Goal: Task Accomplishment & Management: Manage account settings

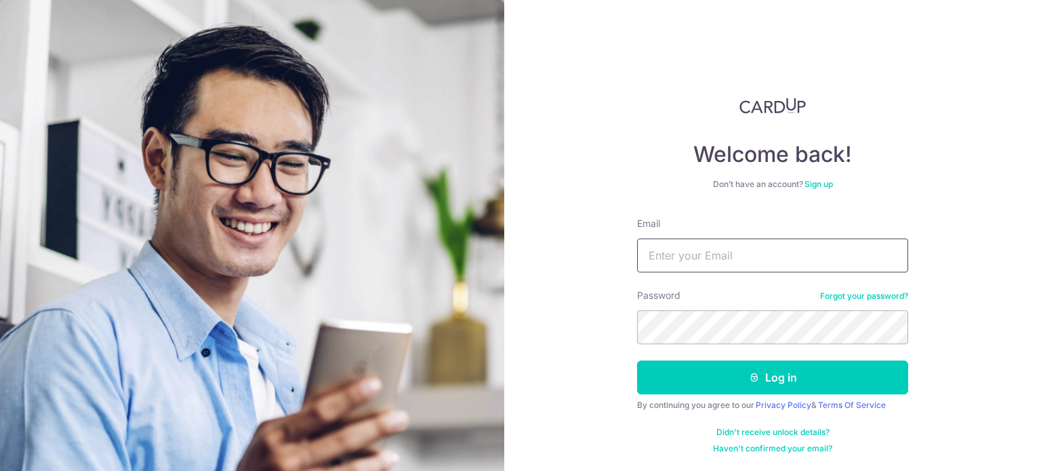
click at [787, 255] on input "Email" at bounding box center [772, 256] width 271 height 34
type input "[EMAIL_ADDRESS][DOMAIN_NAME]"
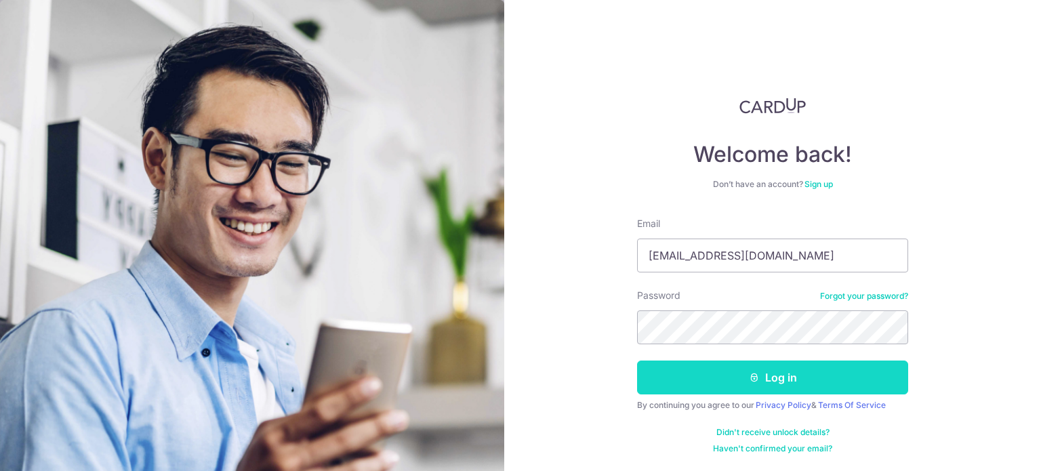
click at [724, 382] on button "Log in" at bounding box center [772, 377] width 271 height 34
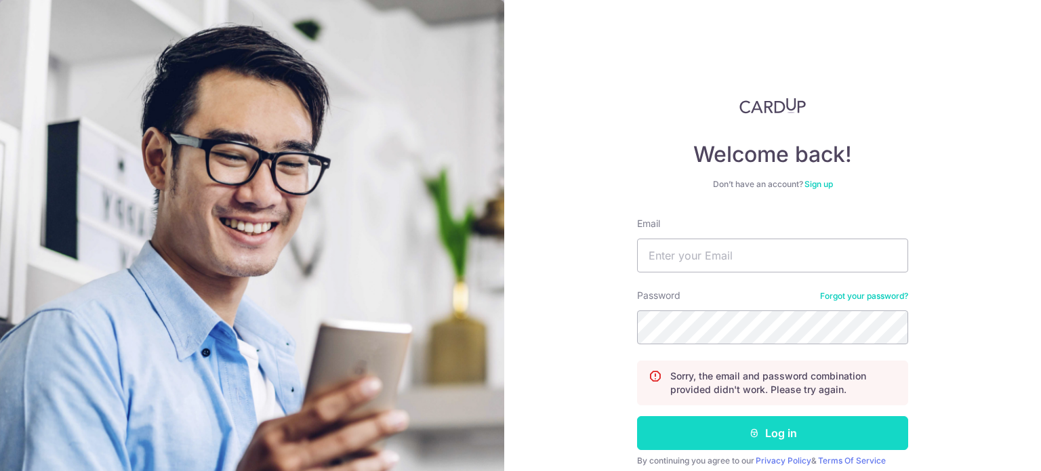
click at [695, 439] on button "Log in" at bounding box center [772, 433] width 271 height 34
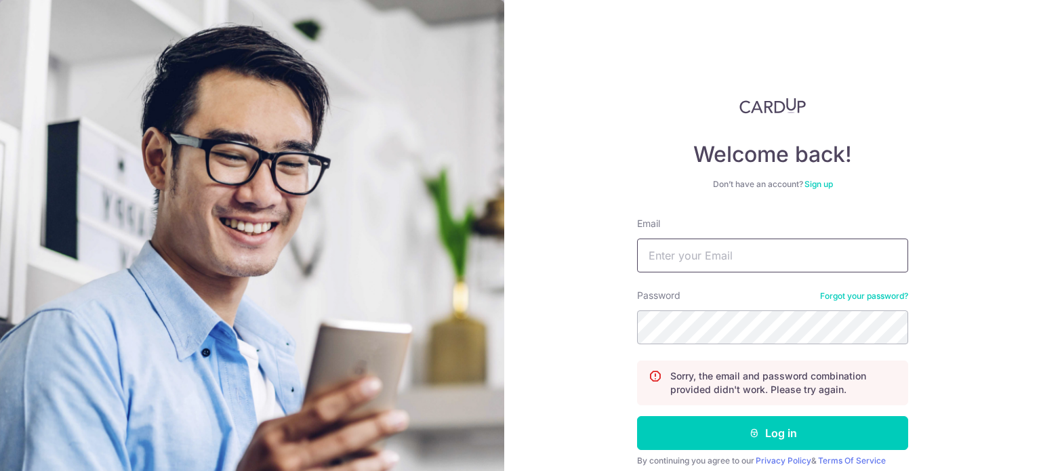
click at [723, 257] on input "Email" at bounding box center [772, 256] width 271 height 34
type input "[EMAIL_ADDRESS][DOMAIN_NAME]"
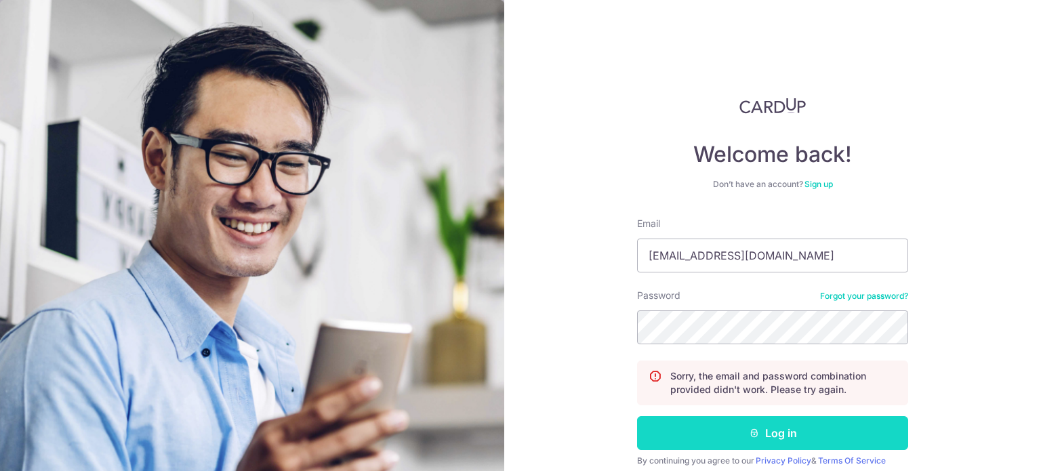
click at [722, 438] on button "Log in" at bounding box center [772, 433] width 271 height 34
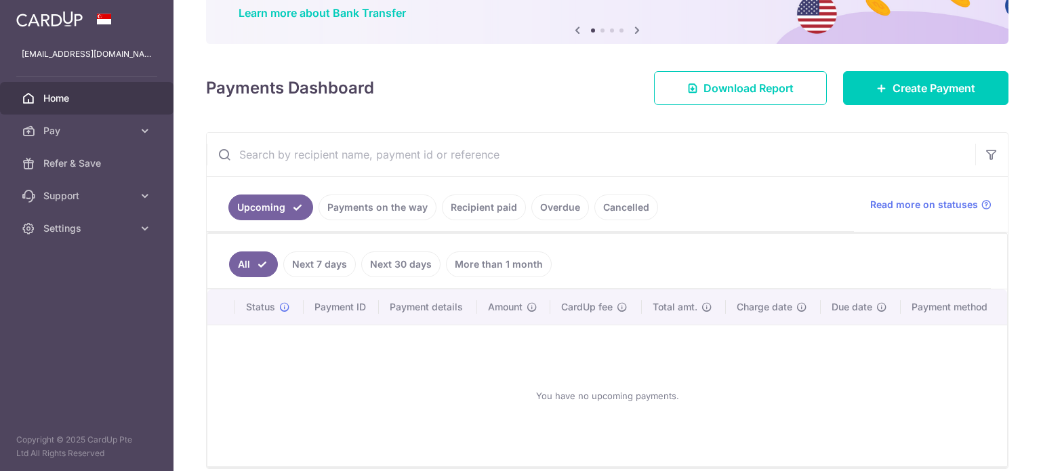
scroll to position [172, 0]
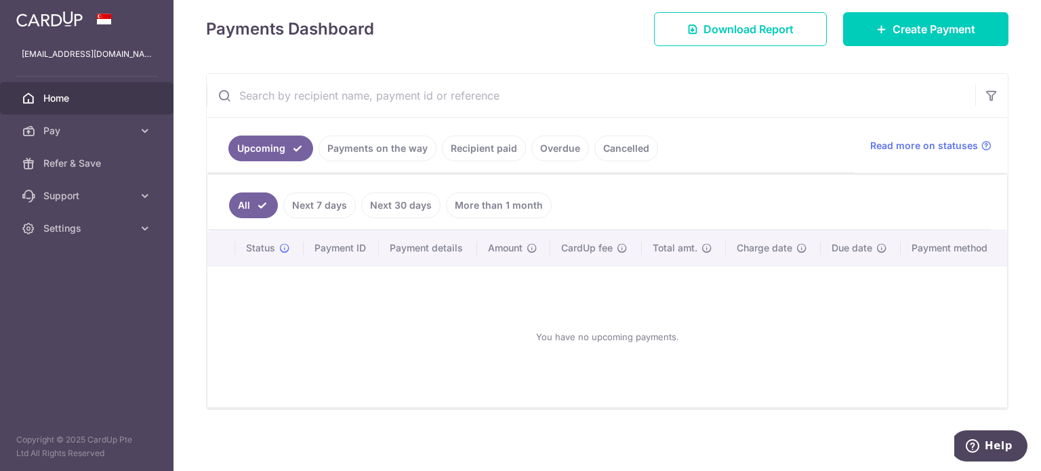
click at [355, 144] on link "Payments on the way" at bounding box center [377, 149] width 118 height 26
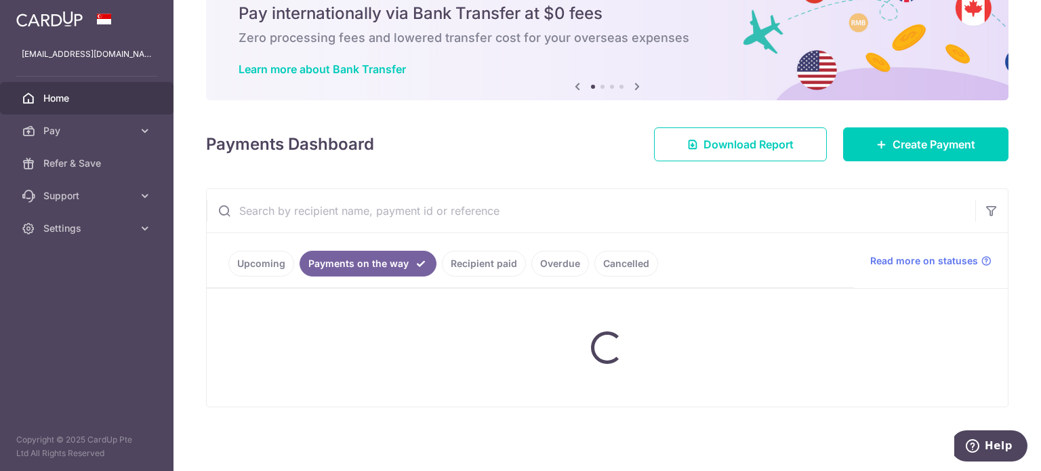
scroll to position [30, 0]
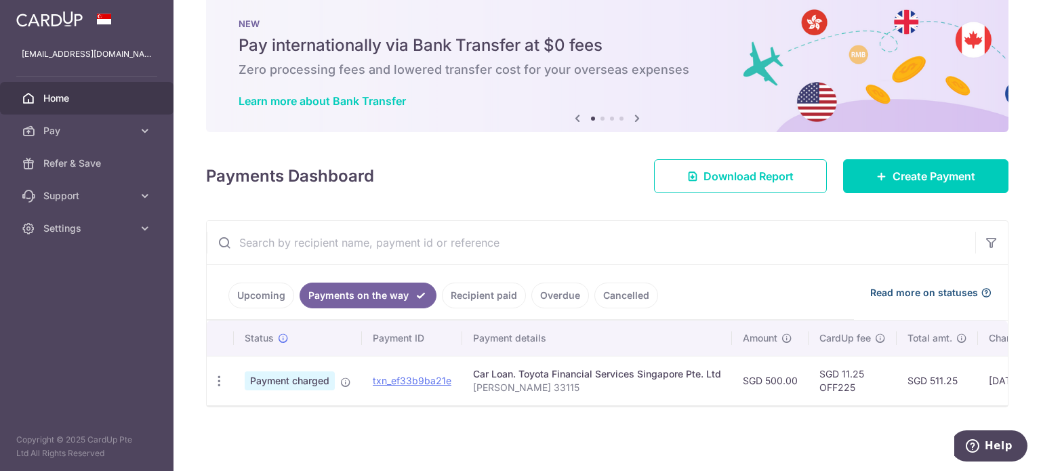
click at [894, 287] on span "Read more on statuses" at bounding box center [924, 293] width 108 height 14
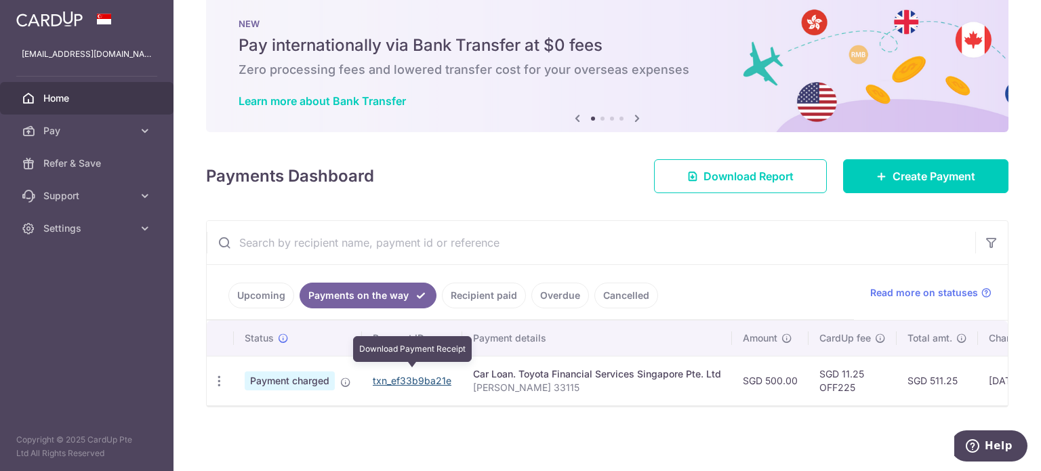
drag, startPoint x: 423, startPoint y: 376, endPoint x: 632, endPoint y: 49, distance: 388.5
click at [423, 376] on link "txn_ef33b9ba21e" at bounding box center [412, 381] width 79 height 12
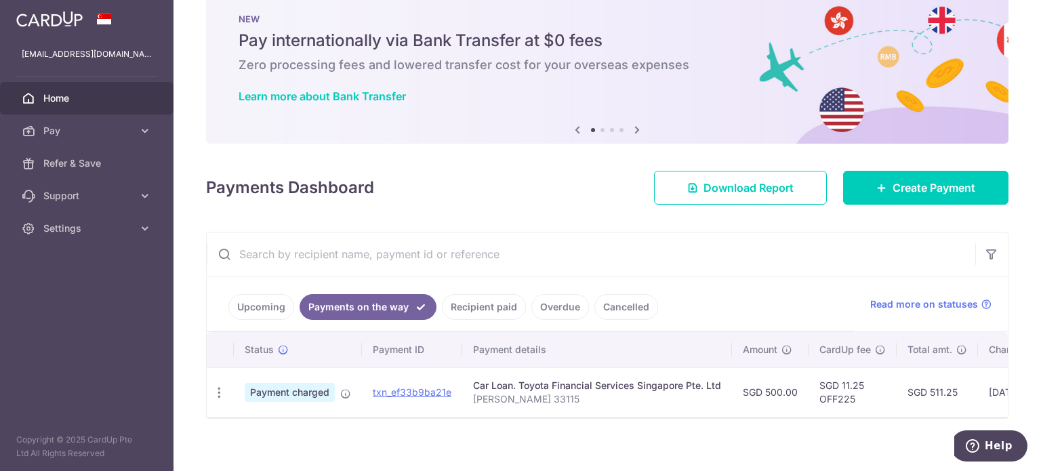
scroll to position [0, 0]
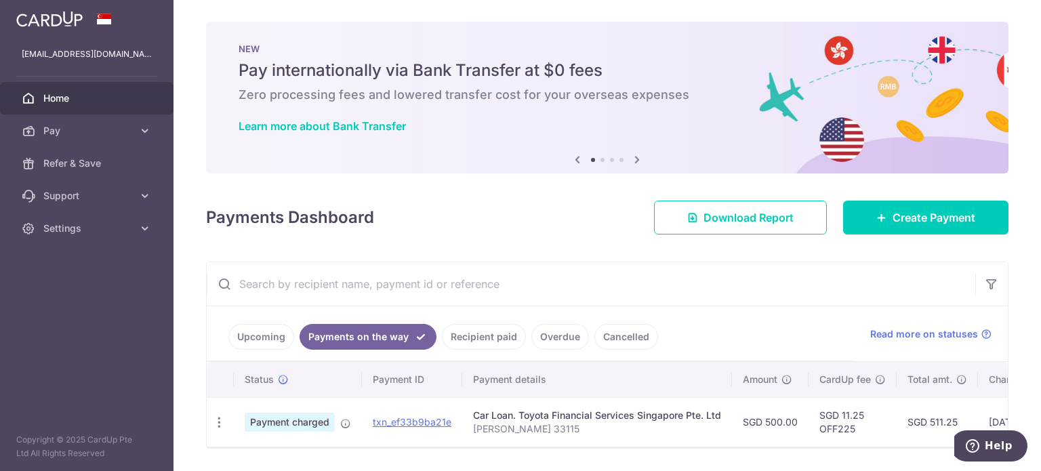
click at [633, 158] on icon at bounding box center [637, 159] width 16 height 17
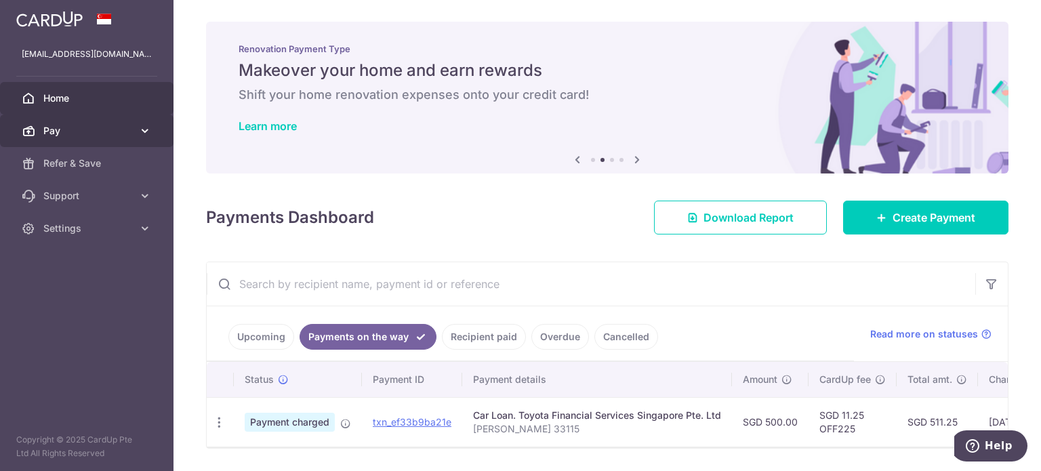
click at [133, 138] on link "Pay" at bounding box center [86, 131] width 173 height 33
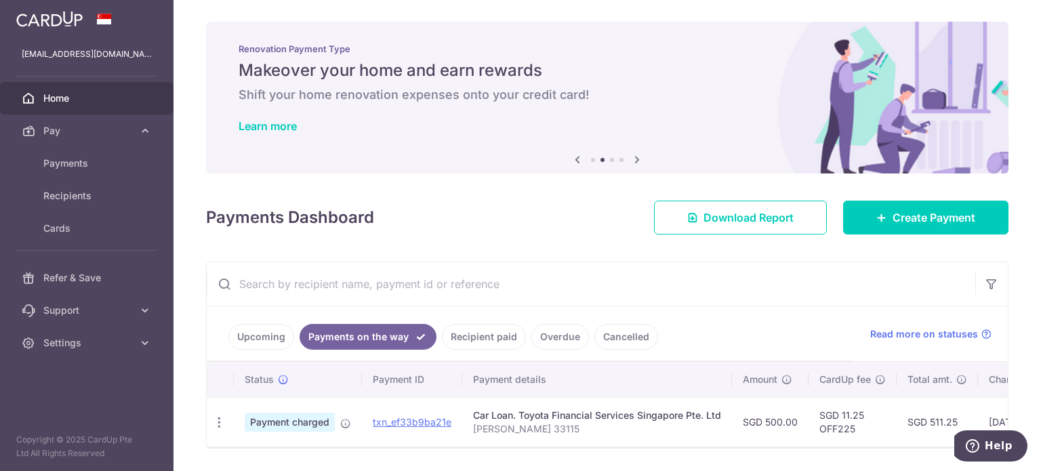
click at [636, 157] on icon at bounding box center [637, 159] width 16 height 17
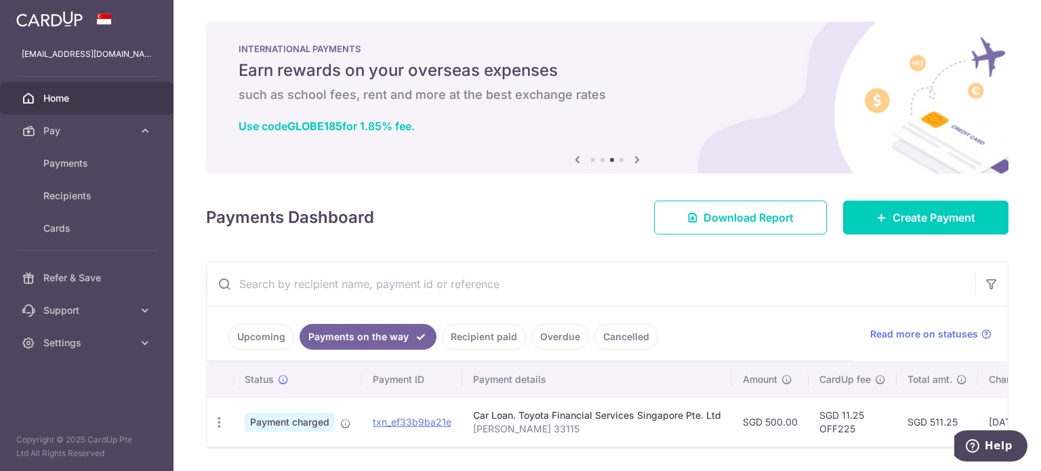
click at [636, 157] on icon at bounding box center [637, 159] width 16 height 17
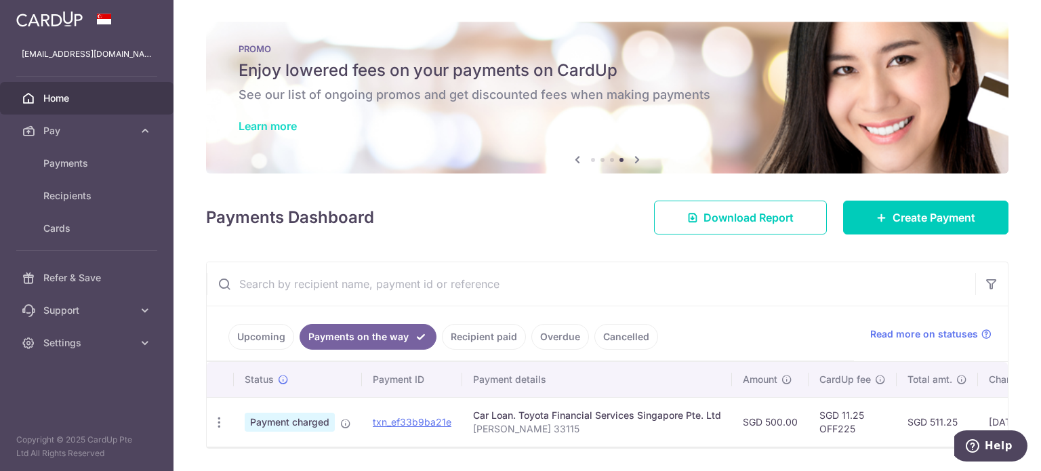
click at [287, 130] on link "Learn more" at bounding box center [268, 126] width 58 height 14
